Goal: Information Seeking & Learning: Stay updated

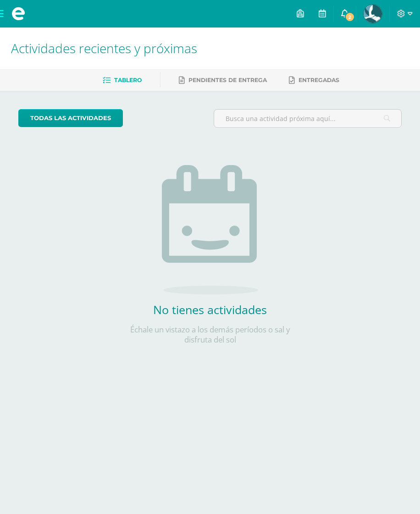
click at [346, 12] on icon at bounding box center [344, 13] width 7 height 8
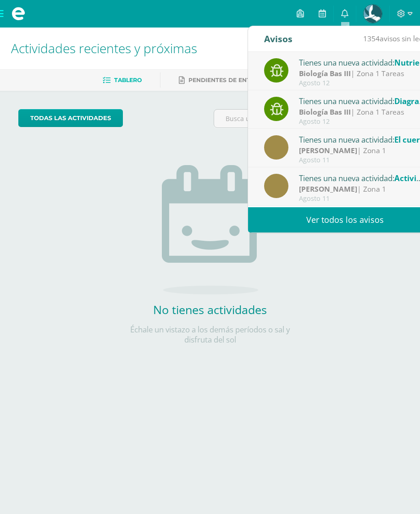
click at [353, 64] on div "Tienes una nueva actividad: Nutrientes en los alimentos" at bounding box center [362, 62] width 127 height 12
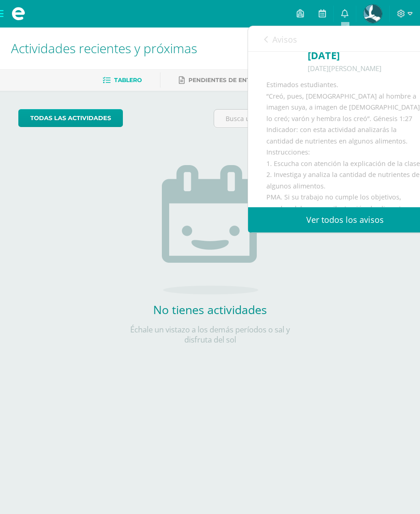
scroll to position [137, 0]
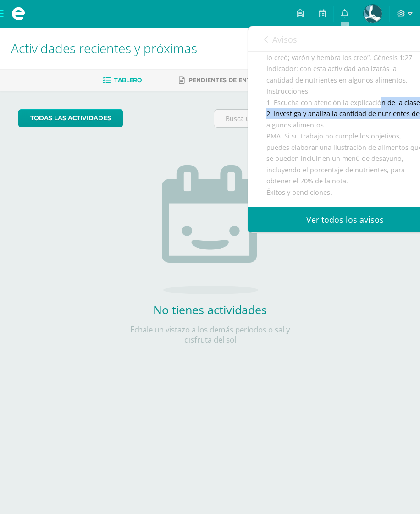
drag, startPoint x: 276, startPoint y: 119, endPoint x: 374, endPoint y: 135, distance: 98.5
click at [374, 135] on div "Estimados estudiantes. ”Creó, pues, [DEMOGRAPHIC_DATA] al hombre a imagen suya,…" at bounding box center [344, 108] width 157 height 180
click at [369, 138] on div "Estimados estudiantes. ”Creó, pues, [DEMOGRAPHIC_DATA] al hombre a imagen suya,…" at bounding box center [344, 108] width 157 height 180
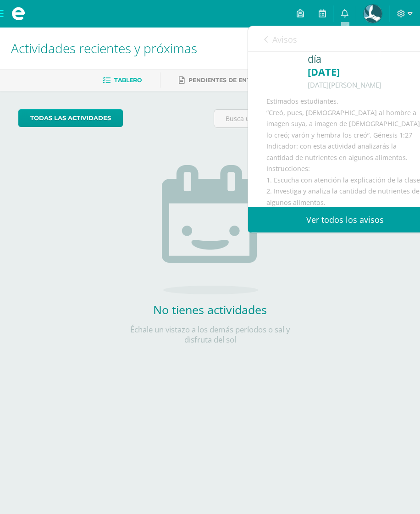
scroll to position [46, 0]
click at [270, 45] on link "Avisos" at bounding box center [280, 39] width 33 height 26
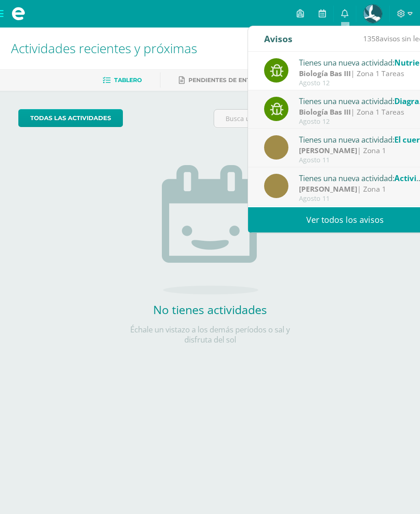
click at [364, 125] on div "Agosto 12" at bounding box center [362, 122] width 127 height 8
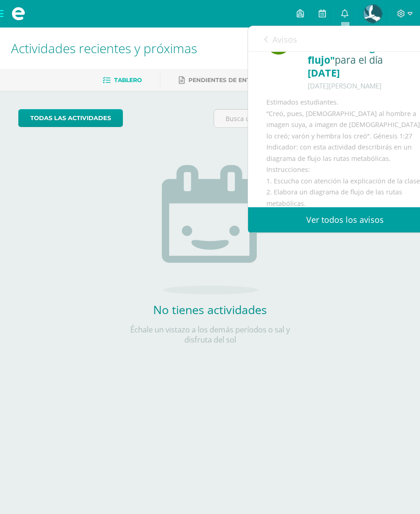
scroll to position [0, 0]
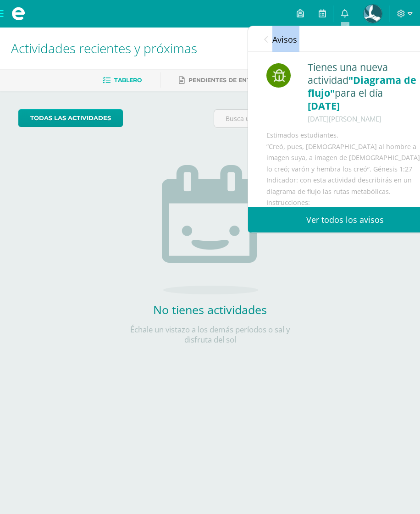
drag, startPoint x: 265, startPoint y: 52, endPoint x: 270, endPoint y: 49, distance: 6.0
click at [267, 52] on div "Avisos 1357 avisos sin leer Avisos Tienes una nueva actividad: Nutrientes en lo…" at bounding box center [345, 129] width 194 height 206
click at [270, 49] on link "Avisos" at bounding box center [280, 39] width 33 height 26
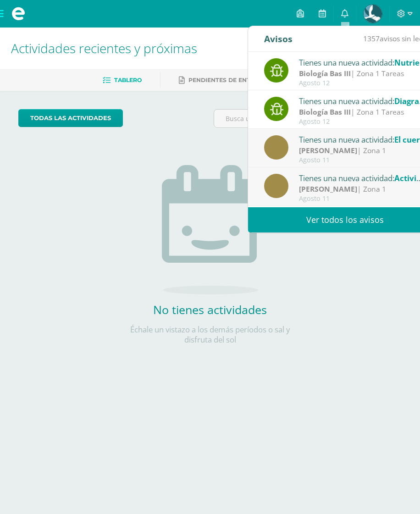
click at [323, 78] on strong "Biología Bas III" at bounding box center [325, 73] width 52 height 10
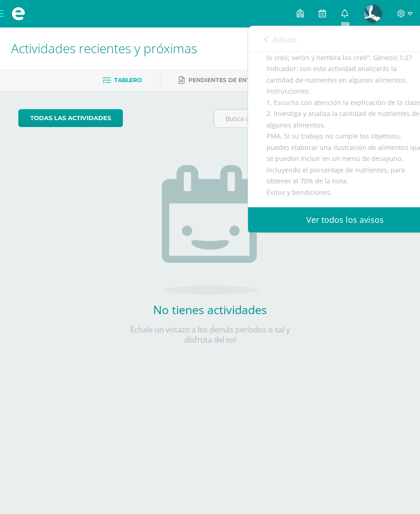
scroll to position [147, 0]
click at [296, 50] on link "Avisos" at bounding box center [280, 39] width 33 height 26
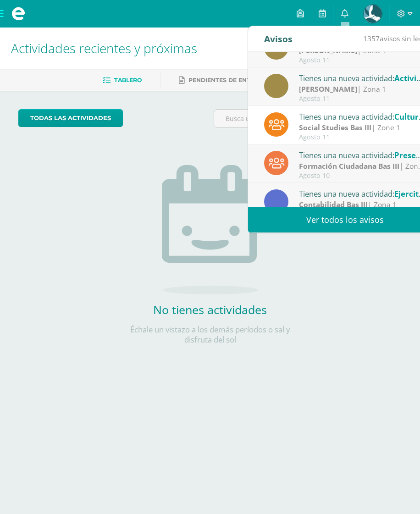
scroll to position [61, 0]
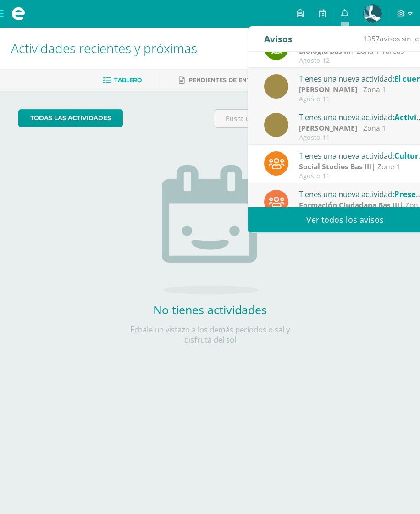
click at [344, 159] on div "Tienes una nueva actividad: Cultural Ethnic groups in [GEOGRAPHIC_DATA]" at bounding box center [362, 155] width 127 height 12
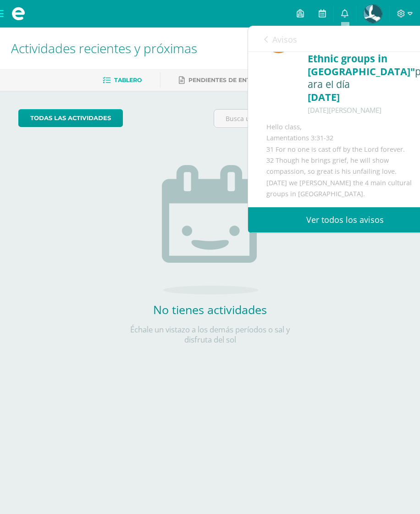
click at [178, 141] on div "No tienes actividades Échale un vistazo a los demás períodos o sal y disfruta d…" at bounding box center [209, 239] width 183 height 209
